Goal: Find specific page/section: Find specific page/section

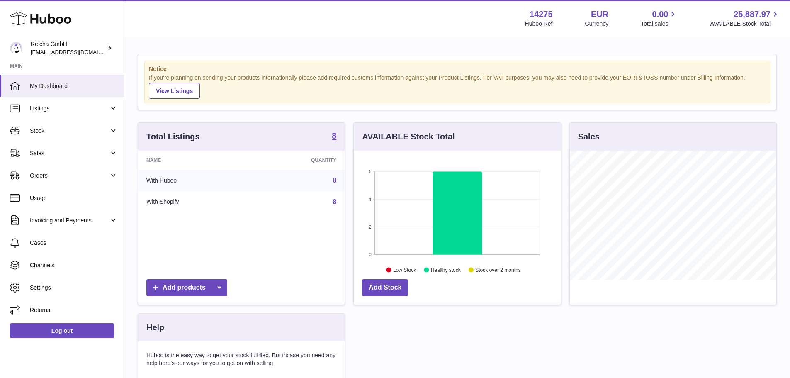
scroll to position [129, 207]
click at [59, 157] on span "Sales" at bounding box center [69, 153] width 79 height 8
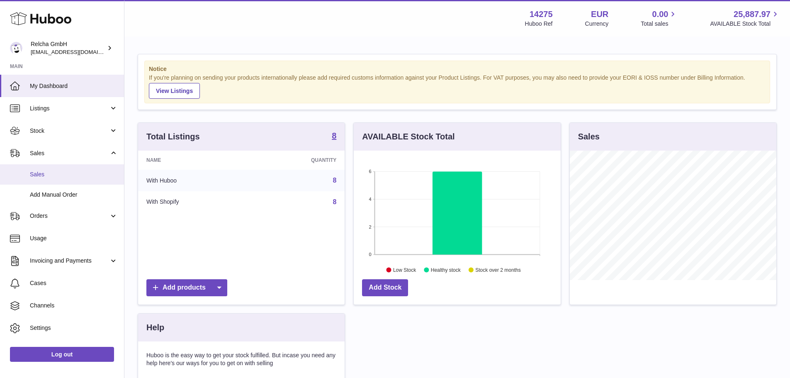
click at [59, 172] on span "Sales" at bounding box center [74, 175] width 88 height 8
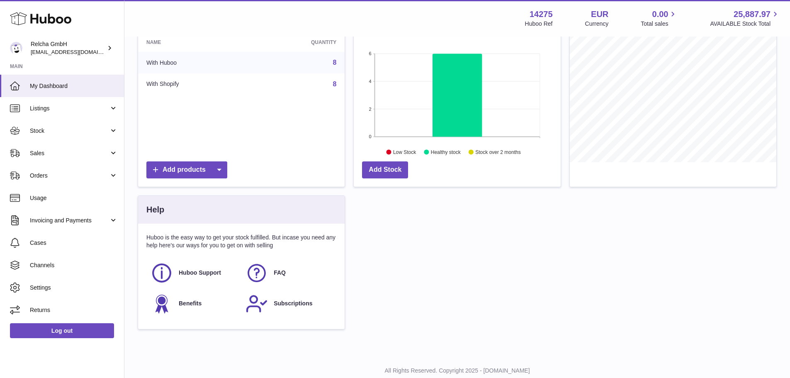
scroll to position [118, 0]
